Goal: Check status: Check status

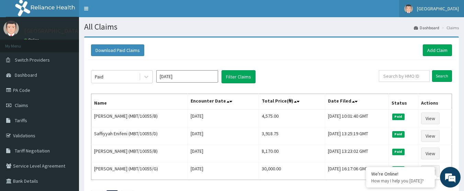
click at [434, 5] on link "[GEOGRAPHIC_DATA]" at bounding box center [431, 8] width 65 height 17
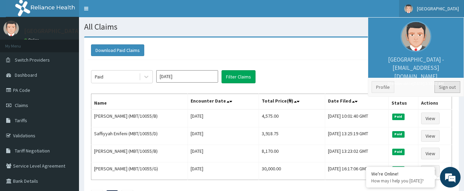
click at [449, 86] on link "Sign out" at bounding box center [447, 87] width 26 height 12
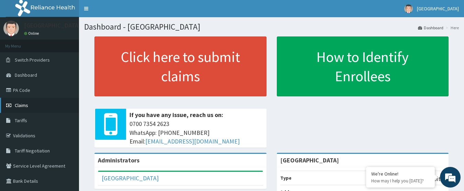
click at [24, 110] on link "Claims" at bounding box center [39, 105] width 79 height 15
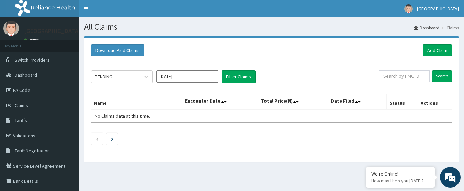
click at [208, 78] on input "Oct 2025" at bounding box center [187, 76] width 62 height 12
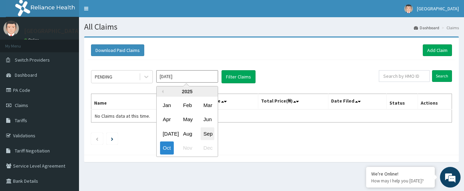
click at [207, 137] on div "Sep" at bounding box center [208, 133] width 14 height 13
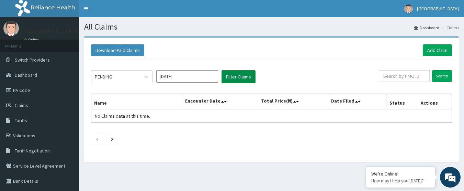
click at [239, 82] on button "Filter Claims" at bounding box center [238, 76] width 34 height 13
drag, startPoint x: 239, startPoint y: 82, endPoint x: 146, endPoint y: 78, distance: 92.5
click at [146, 78] on div "PENDING Sep 2025 Filter Claims" at bounding box center [235, 76] width 288 height 13
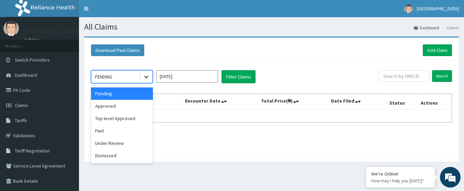
click at [146, 78] on icon at bounding box center [146, 76] width 7 height 7
click at [126, 106] on div "Approved" at bounding box center [122, 106] width 62 height 12
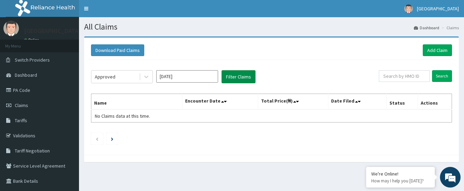
click at [228, 80] on button "Filter Claims" at bounding box center [238, 76] width 34 height 13
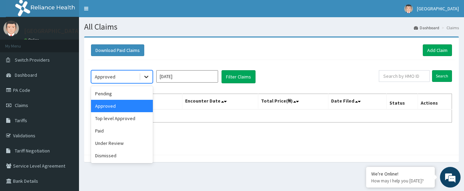
click at [146, 80] on icon at bounding box center [146, 76] width 7 height 7
click at [125, 123] on div "Top level Approved" at bounding box center [122, 118] width 62 height 12
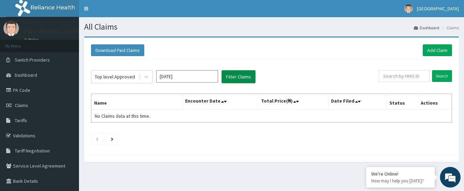
click at [236, 80] on button "Filter Claims" at bounding box center [238, 76] width 34 height 13
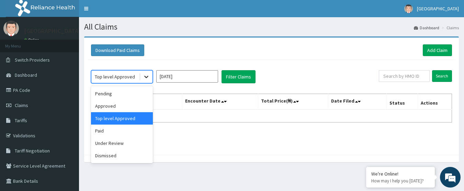
click at [142, 76] on div at bounding box center [146, 76] width 12 height 12
click at [99, 135] on div "Paid" at bounding box center [122, 130] width 62 height 12
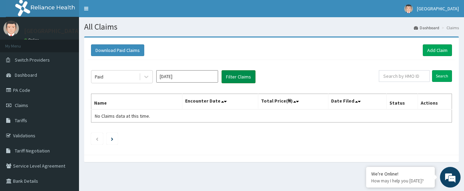
click at [248, 70] on button "Filter Claims" at bounding box center [238, 76] width 34 height 13
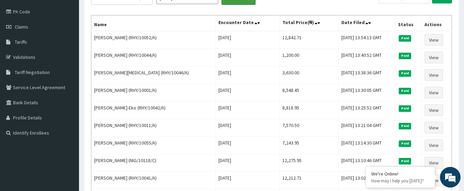
scroll to position [70, 0]
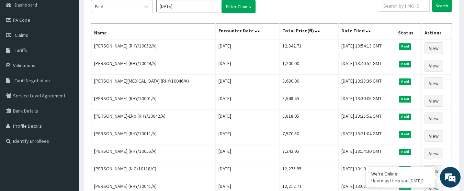
click at [454, 87] on div "Paid Sep 2025 Filter Claims Search Name Encounter Date Total Price(₦) Date File…" at bounding box center [272, 152] width 368 height 324
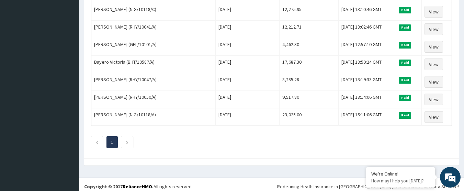
scroll to position [233, 0]
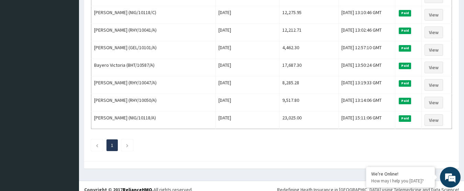
scroll to position [223, 0]
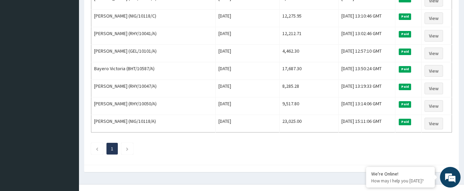
drag, startPoint x: 464, startPoint y: 170, endPoint x: 305, endPoint y: 142, distance: 161.8
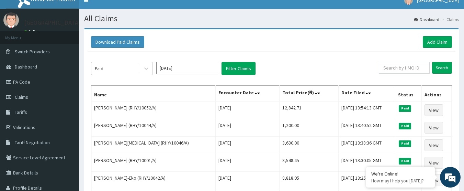
scroll to position [0, 0]
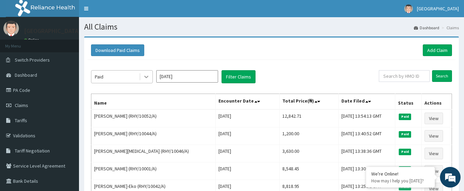
click at [148, 74] on icon at bounding box center [146, 76] width 7 height 7
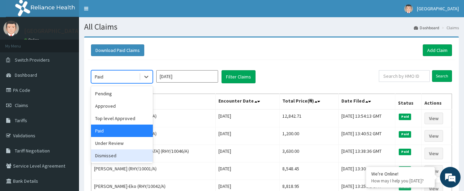
click at [101, 150] on div "Dismissed" at bounding box center [122, 155] width 62 height 12
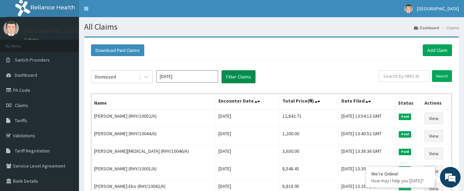
click at [237, 71] on button "Filter Claims" at bounding box center [238, 76] width 34 height 13
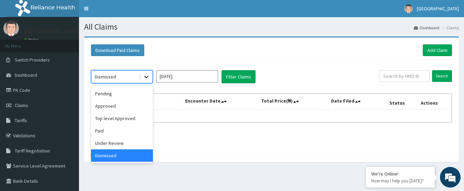
click at [144, 78] on icon at bounding box center [146, 76] width 7 height 7
click at [110, 143] on div "Under Review" at bounding box center [122, 143] width 62 height 12
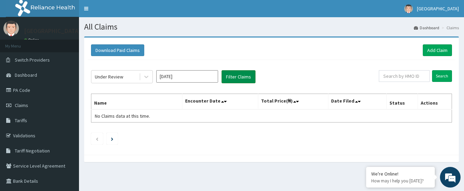
click at [247, 77] on button "Filter Claims" at bounding box center [238, 76] width 34 height 13
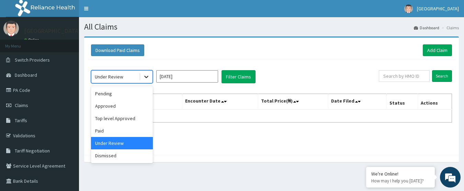
click at [147, 82] on div at bounding box center [146, 76] width 12 height 12
click at [135, 96] on div "Pending" at bounding box center [122, 93] width 62 height 12
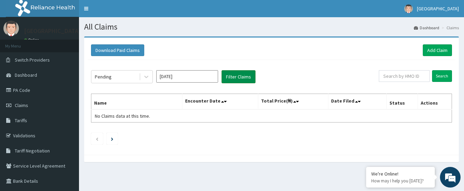
click at [252, 81] on button "Filter Claims" at bounding box center [238, 76] width 34 height 13
click at [140, 83] on div "Pending Sep 2025 Filter Claims Search Name Encounter Date Total Price(₦) Date F…" at bounding box center [272, 105] width 368 height 91
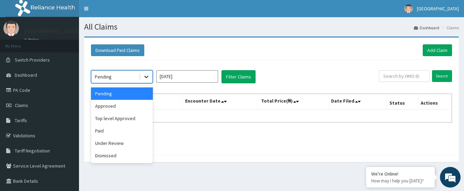
click at [147, 82] on div at bounding box center [146, 76] width 12 height 12
click at [131, 111] on div "Approved" at bounding box center [122, 106] width 62 height 12
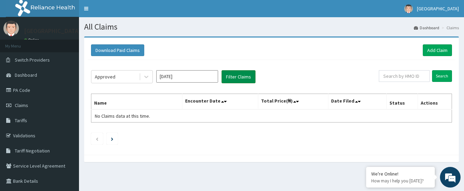
click at [232, 81] on button "Filter Claims" at bounding box center [238, 76] width 34 height 13
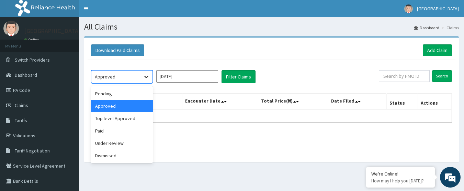
click at [146, 82] on div at bounding box center [146, 76] width 12 height 12
click at [133, 123] on div "Top level Approved" at bounding box center [122, 118] width 62 height 12
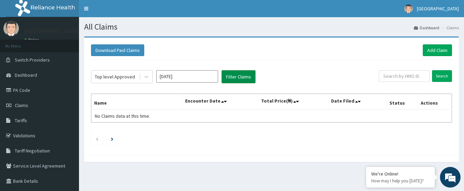
click at [245, 75] on button "Filter Claims" at bounding box center [238, 76] width 34 height 13
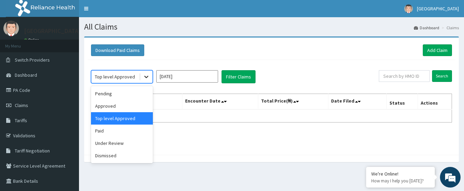
click at [145, 78] on icon at bounding box center [146, 76] width 7 height 7
click at [113, 136] on div "Paid" at bounding box center [122, 130] width 62 height 12
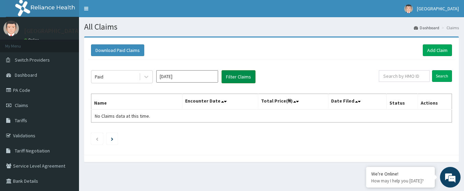
click at [240, 78] on button "Filter Claims" at bounding box center [238, 76] width 34 height 13
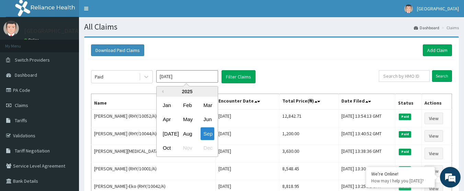
click at [189, 78] on input "Sep 2025" at bounding box center [187, 76] width 62 height 12
click at [174, 148] on div "Oct Nov Dec" at bounding box center [187, 148] width 61 height 14
click at [162, 146] on div "Oct" at bounding box center [167, 147] width 14 height 13
type input "Oct 2025"
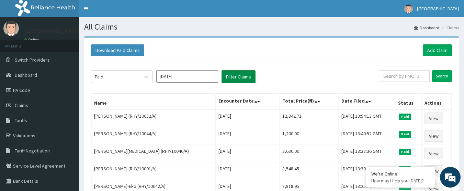
click at [236, 76] on button "Filter Claims" at bounding box center [238, 76] width 34 height 13
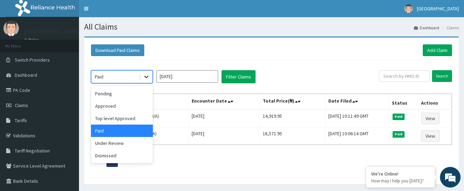
click at [145, 78] on icon at bounding box center [146, 76] width 7 height 7
click at [120, 141] on div "Under Review" at bounding box center [122, 143] width 62 height 12
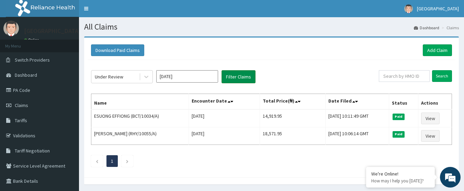
click at [241, 82] on button "Filter Claims" at bounding box center [238, 76] width 34 height 13
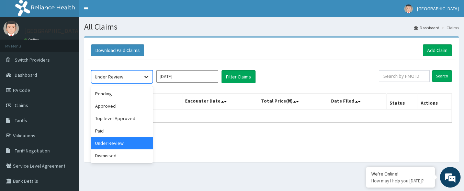
click at [148, 78] on icon at bounding box center [146, 76] width 7 height 7
click at [124, 99] on div "Pending" at bounding box center [122, 93] width 62 height 12
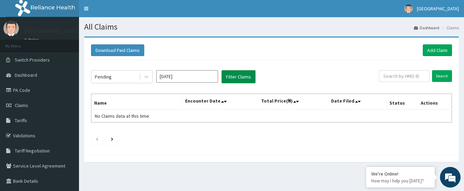
click at [231, 82] on button "Filter Claims" at bounding box center [238, 76] width 34 height 13
click at [140, 77] on span at bounding box center [140, 76] width 0 height 7
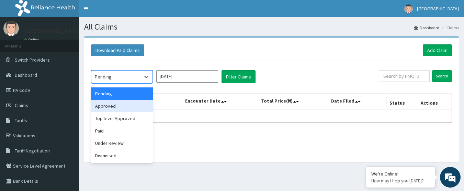
click at [130, 105] on div "Approved" at bounding box center [122, 106] width 62 height 12
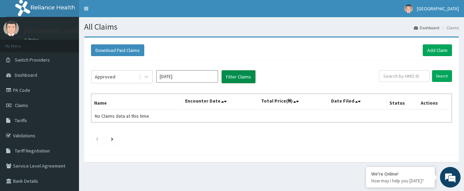
click at [224, 80] on button "Filter Claims" at bounding box center [238, 76] width 34 height 13
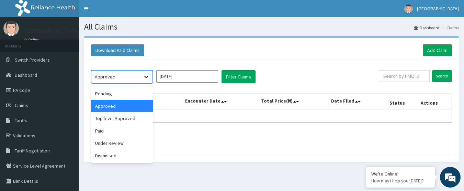
click at [146, 78] on icon at bounding box center [146, 76] width 7 height 7
click at [122, 122] on div "Top level Approved" at bounding box center [122, 118] width 62 height 12
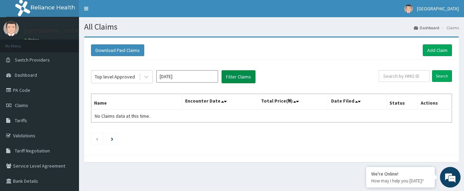
click at [233, 80] on button "Filter Claims" at bounding box center [238, 76] width 34 height 13
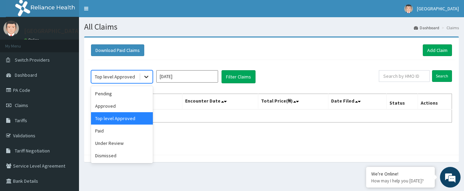
click at [146, 82] on div at bounding box center [146, 76] width 12 height 12
click at [111, 134] on div "Paid" at bounding box center [122, 130] width 62 height 12
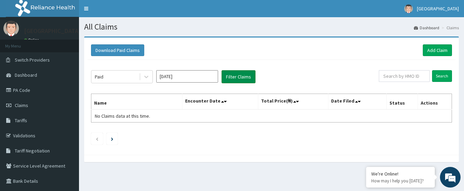
click at [246, 77] on button "Filter Claims" at bounding box center [238, 76] width 34 height 13
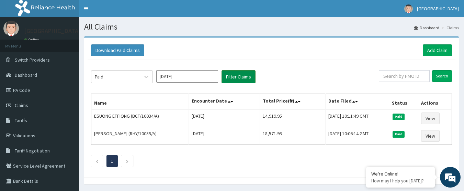
click at [221, 70] on button "Filter Claims" at bounding box center [238, 76] width 34 height 13
